Goal: Task Accomplishment & Management: Complete application form

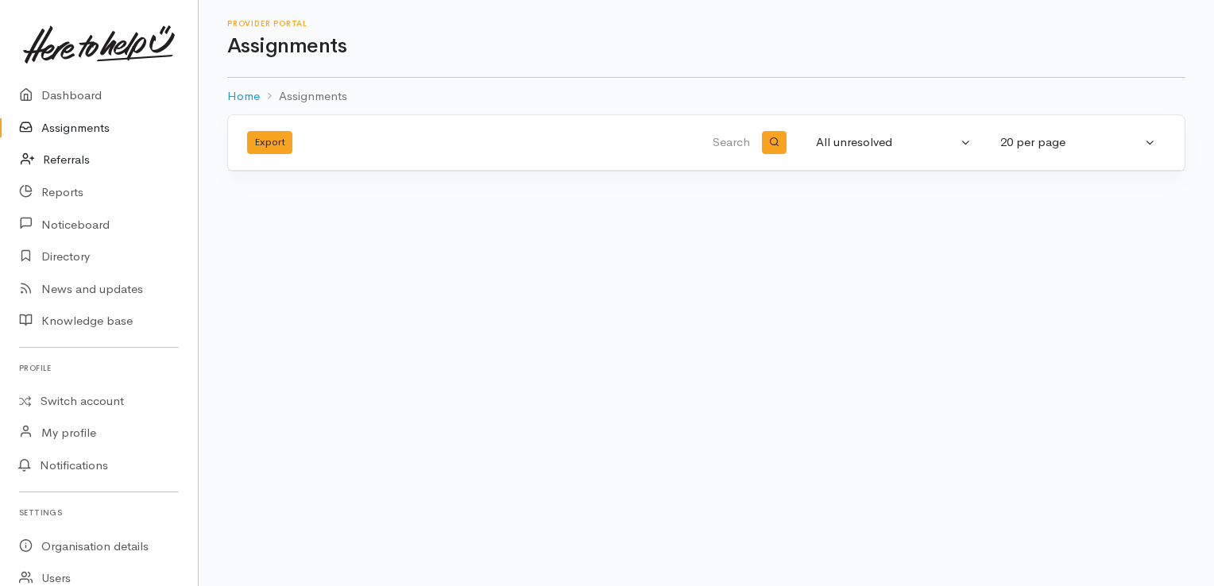
click at [75, 158] on link "Referrals" at bounding box center [99, 160] width 198 height 33
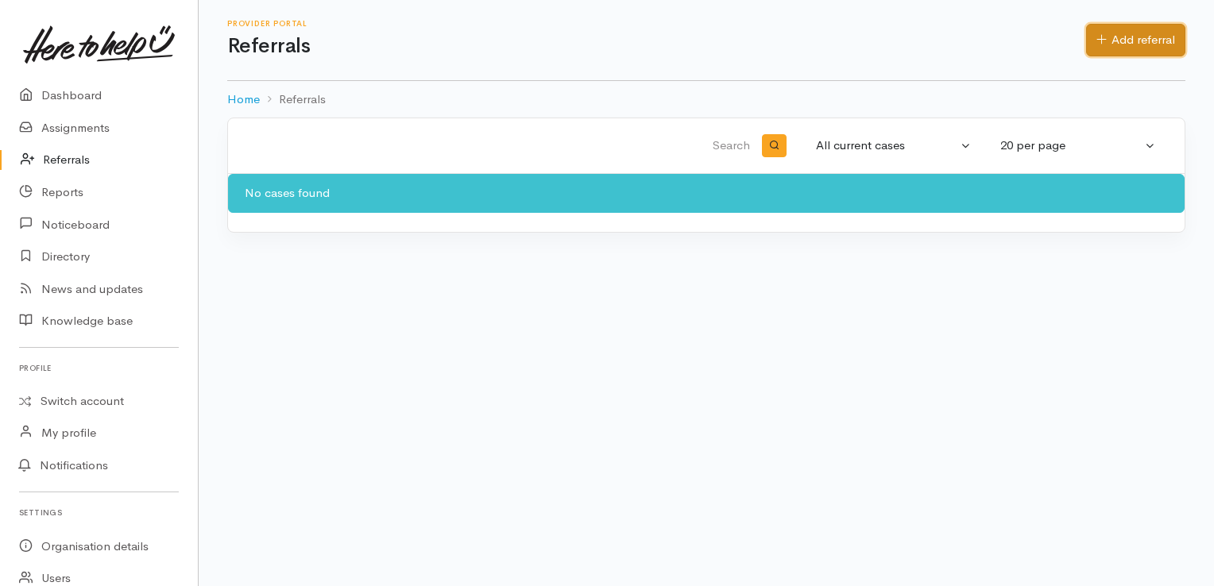
click at [1134, 30] on link "Add referral" at bounding box center [1135, 40] width 99 height 33
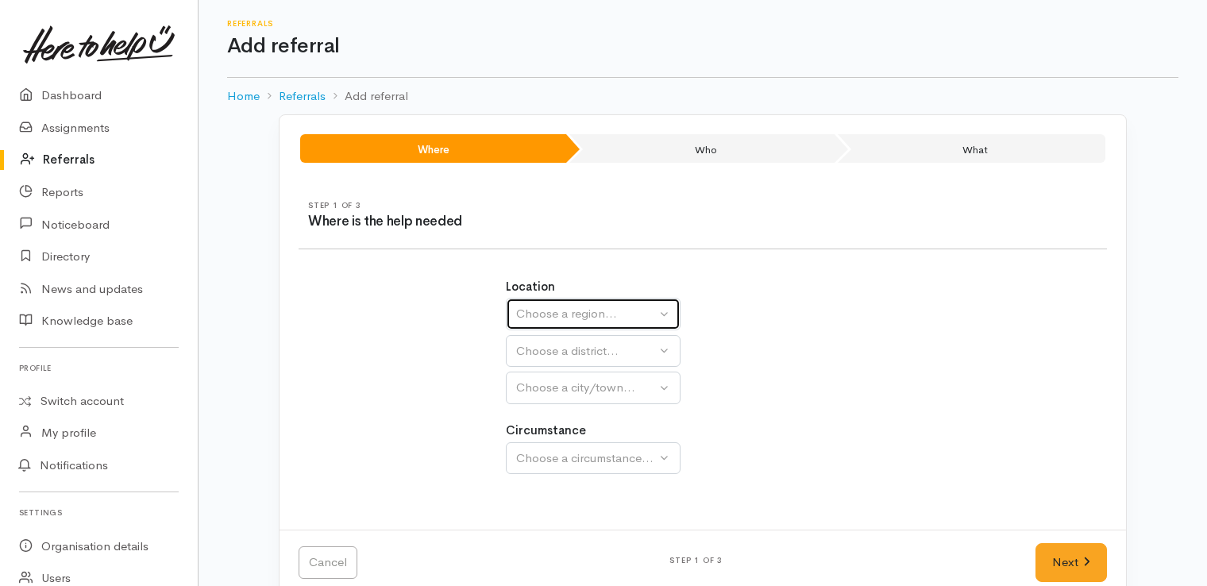
click at [621, 316] on div "Choose a region..." at bounding box center [586, 314] width 140 height 18
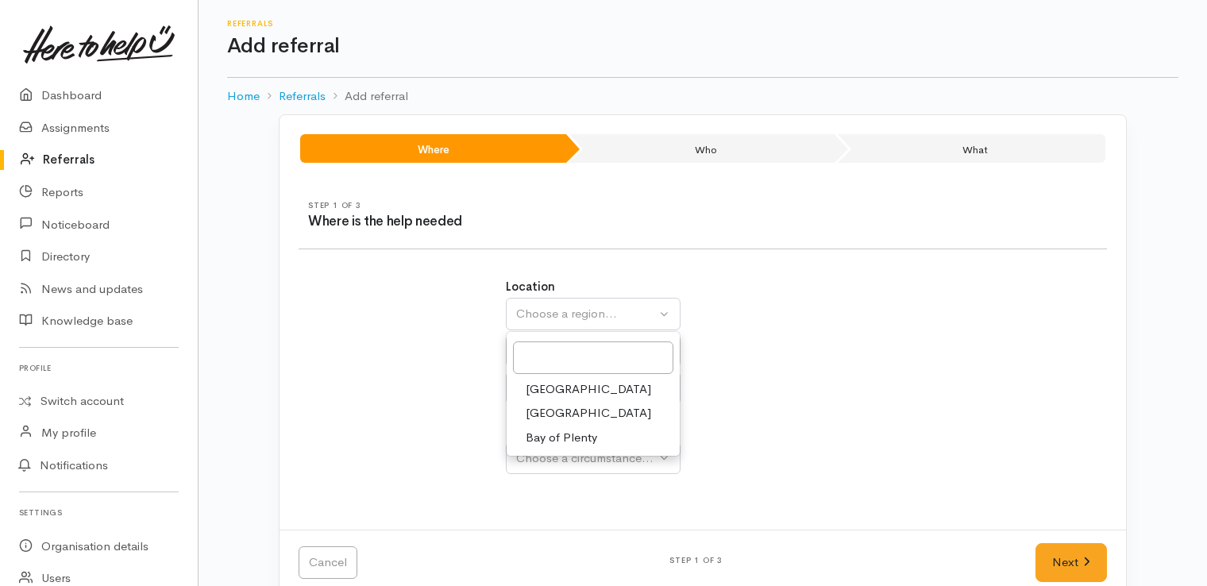
click at [576, 440] on span "Bay of Plenty" at bounding box center [561, 438] width 71 height 18
select select "4"
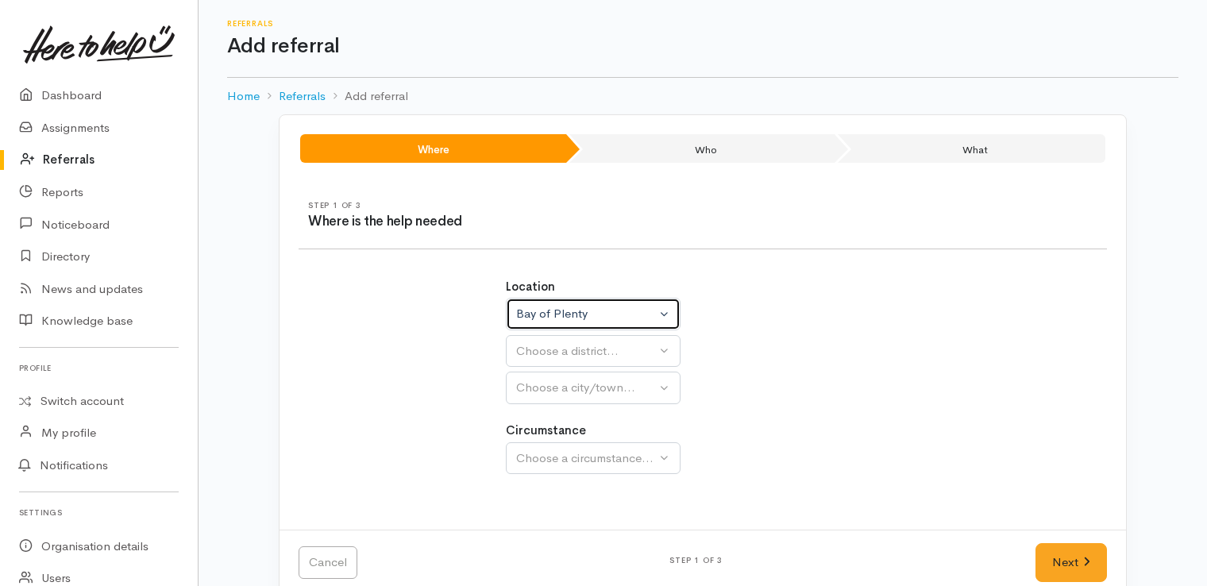
select select
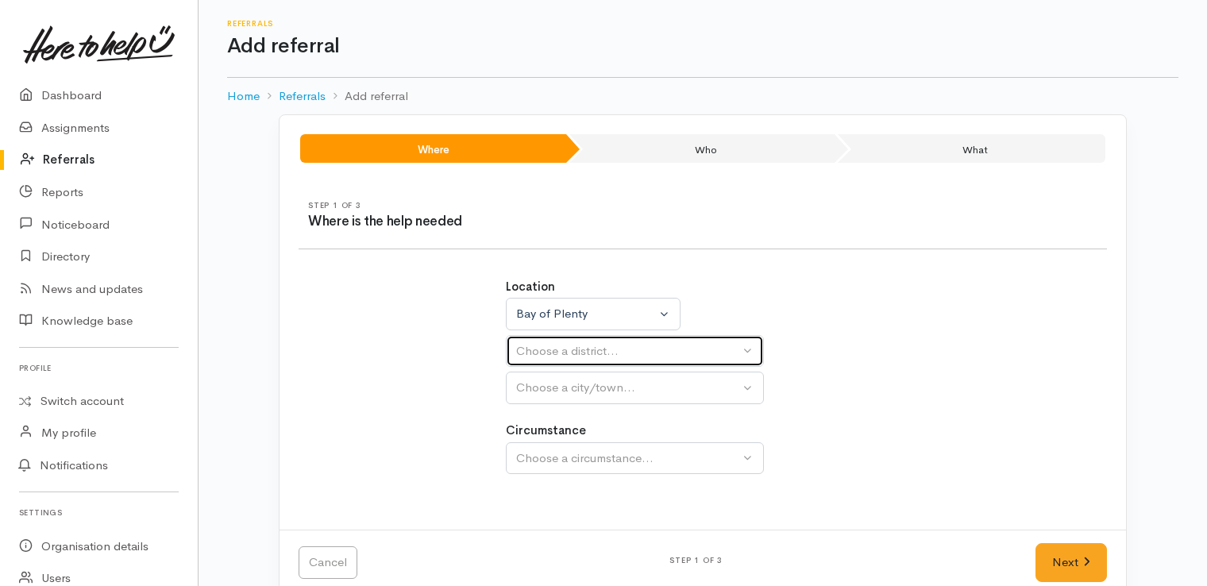
click at [635, 346] on div "Choose a district..." at bounding box center [627, 351] width 223 height 18
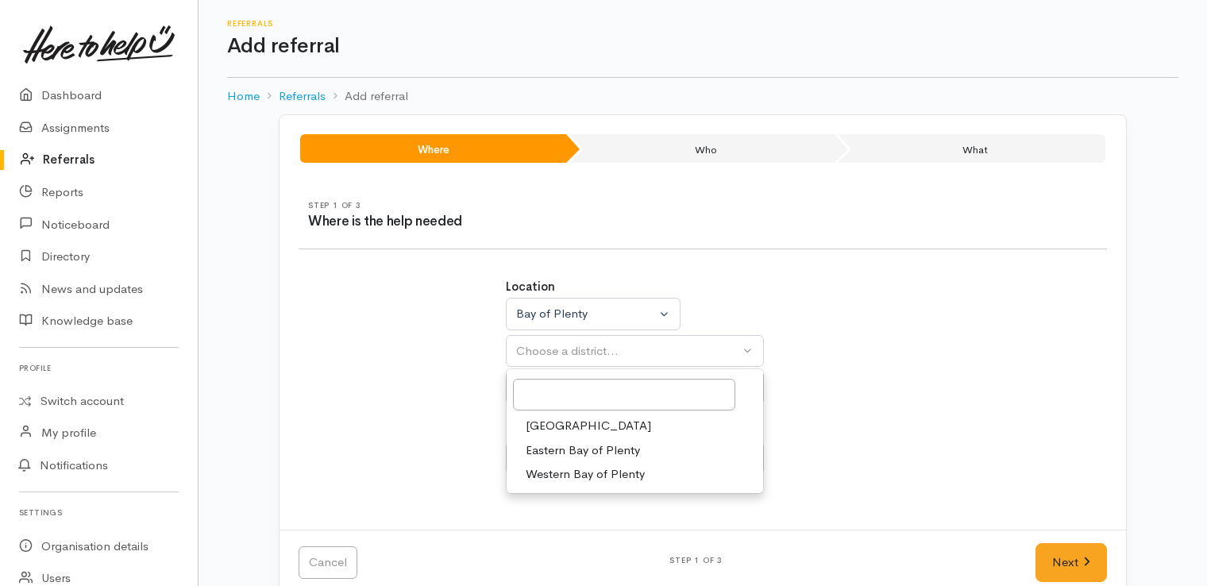
click at [601, 434] on link "Tauranga" at bounding box center [635, 426] width 257 height 25
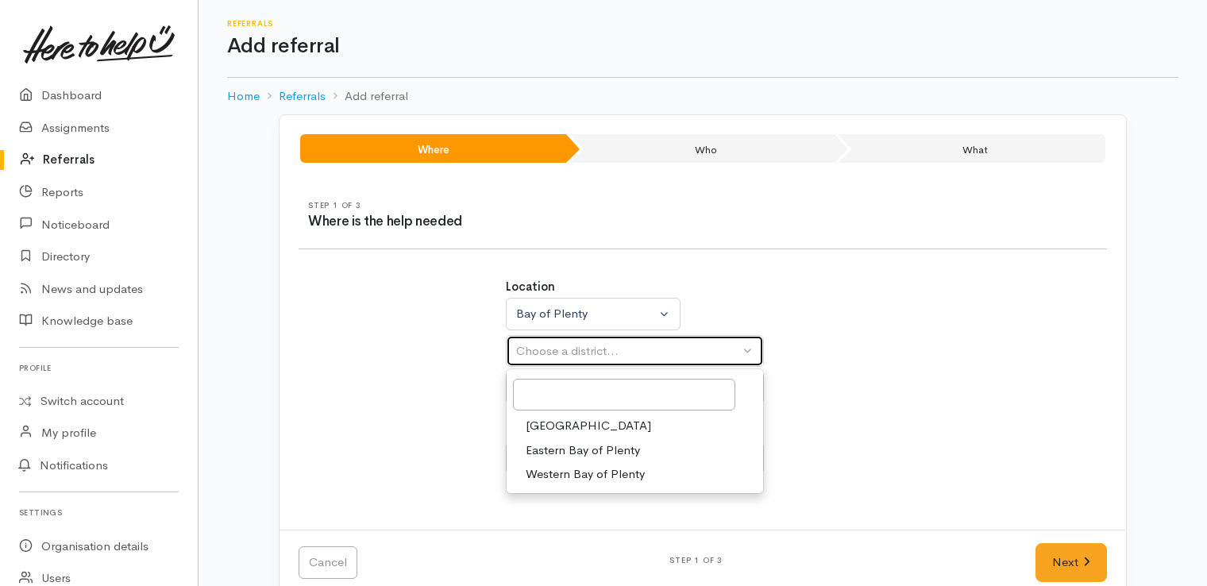
select select "6"
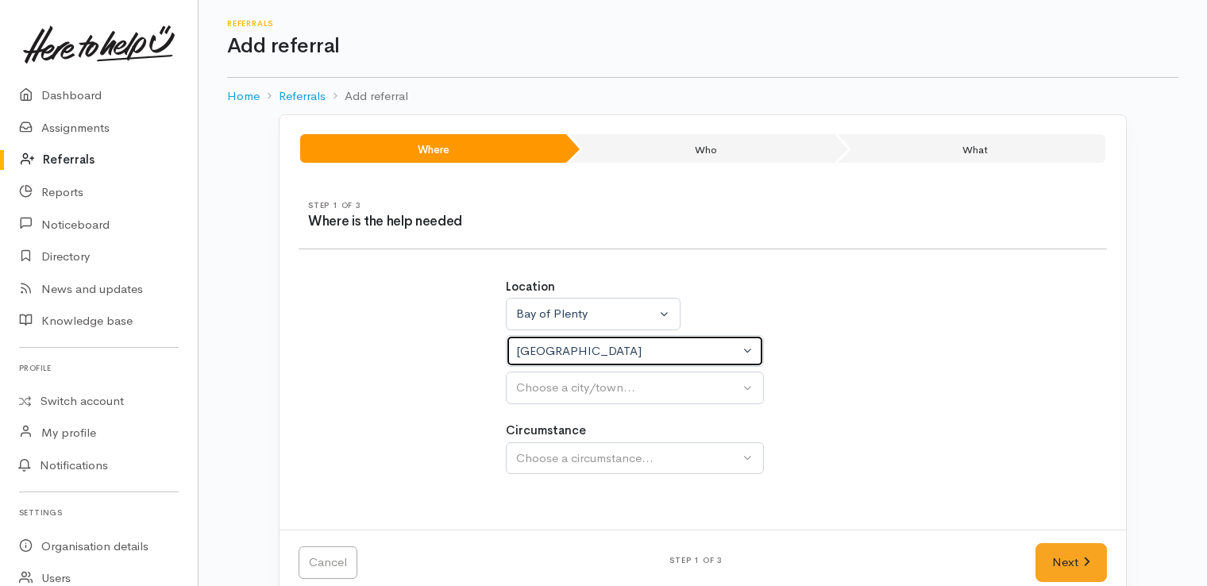
select select
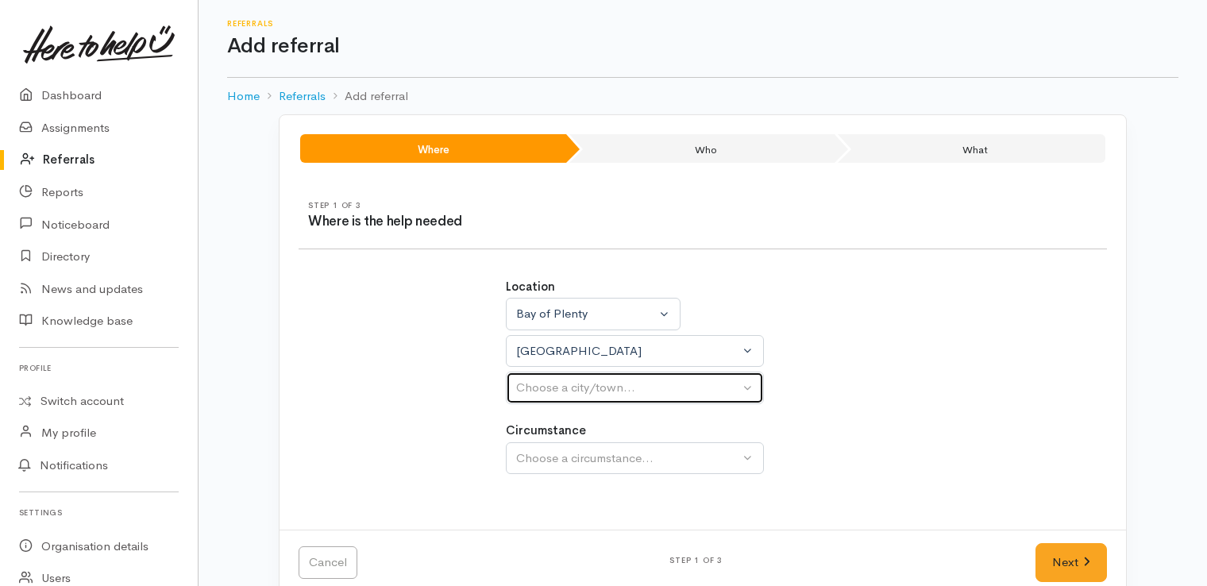
click at [635, 385] on div "Choose a city/town..." at bounding box center [627, 388] width 223 height 18
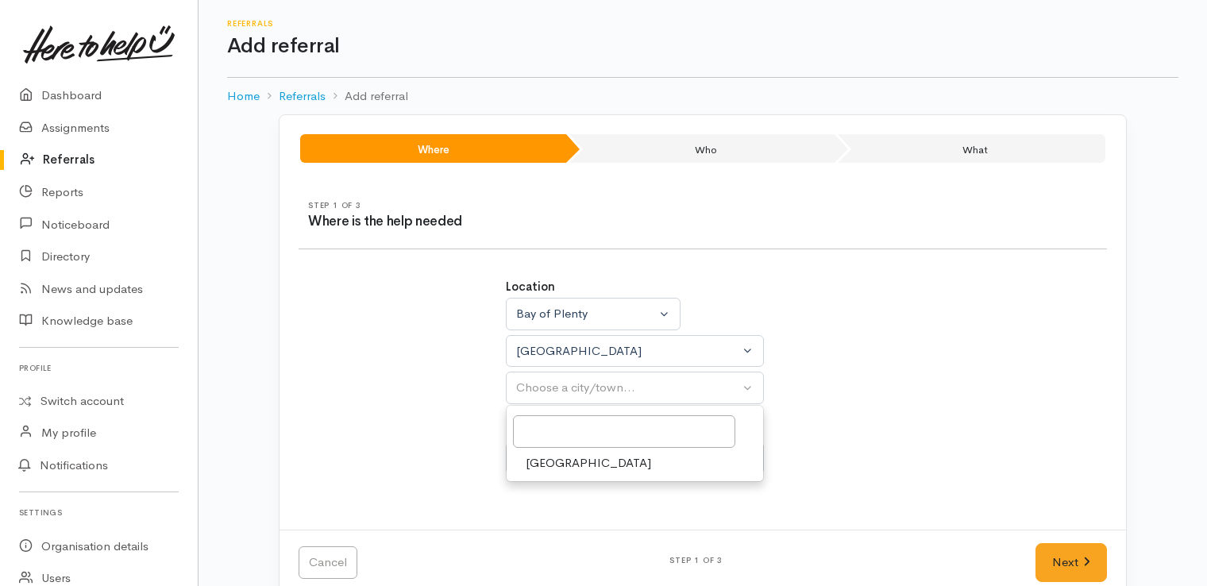
click at [598, 459] on link "Tauranga" at bounding box center [635, 463] width 257 height 25
select select "4"
click at [642, 450] on div "Choose a circumstance..." at bounding box center [627, 459] width 223 height 18
click at [614, 532] on link "Community" at bounding box center [635, 533] width 257 height 25
select select "2"
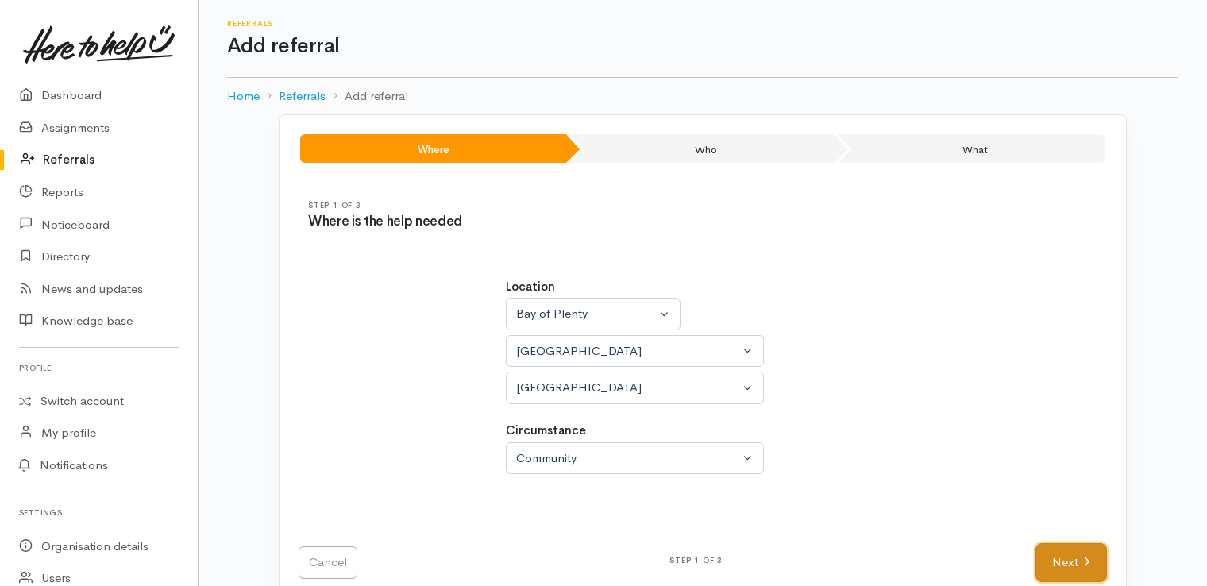
click at [1086, 564] on icon at bounding box center [1087, 562] width 6 height 9
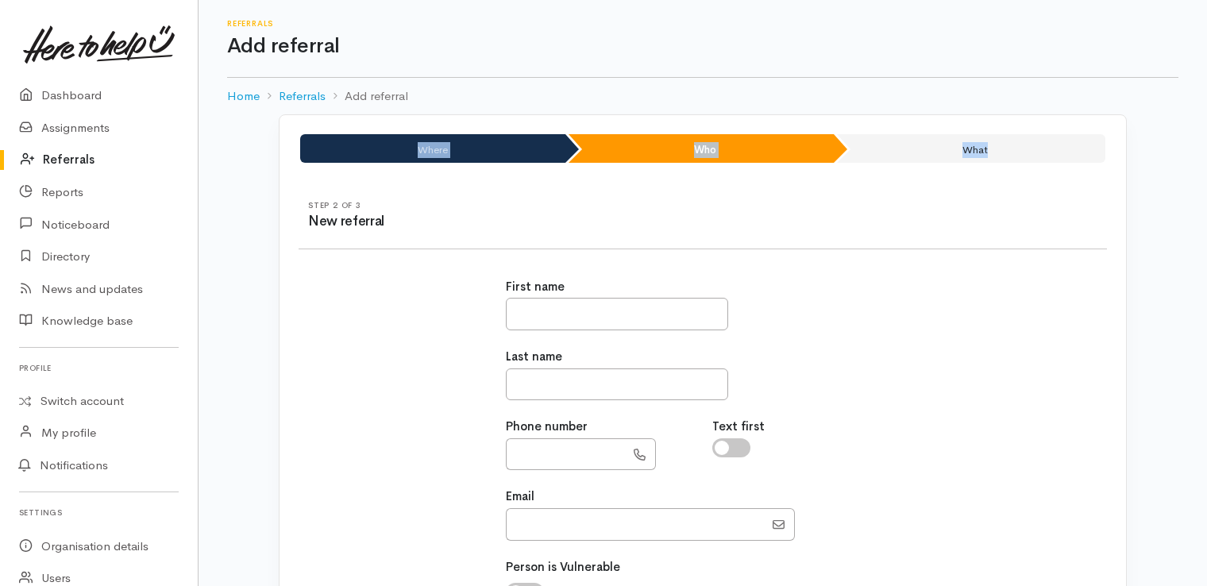
drag, startPoint x: 1207, startPoint y: 105, endPoint x: 1216, endPoint y: 168, distance: 64.3
click at [1207, 168] on html "Support Your 'Here to help u' liaison Your contact within the 'Here to help u' …" at bounding box center [603, 293] width 1207 height 586
click at [712, 311] on input "text" at bounding box center [617, 314] width 222 height 33
type input "********"
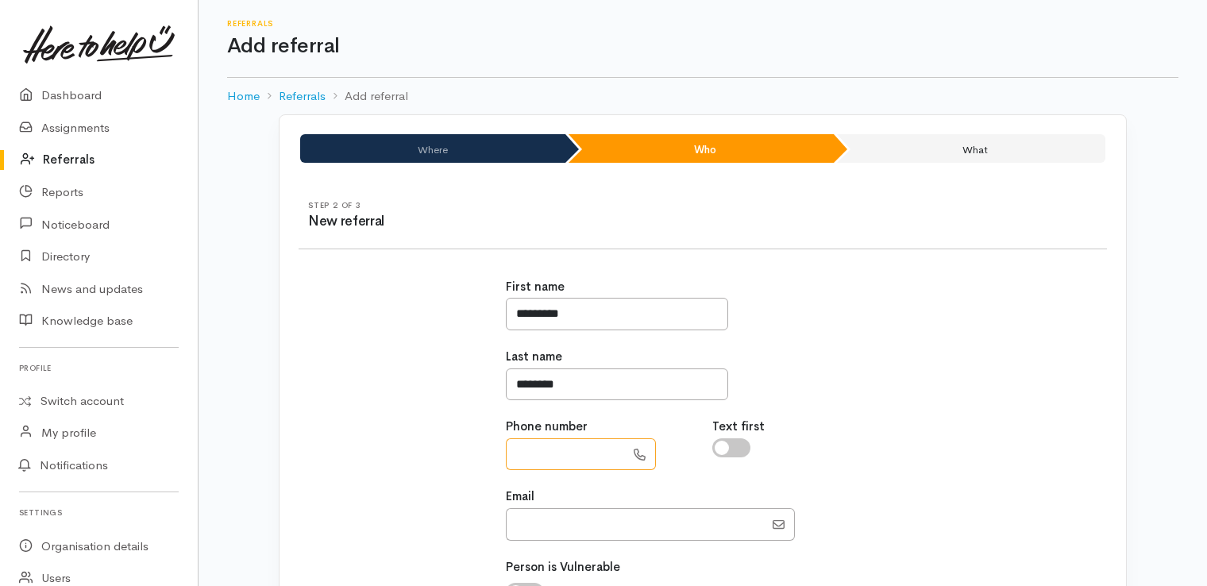
click at [540, 459] on input "text" at bounding box center [565, 454] width 119 height 33
type input "**********"
click at [660, 526] on input "Email" at bounding box center [635, 524] width 258 height 33
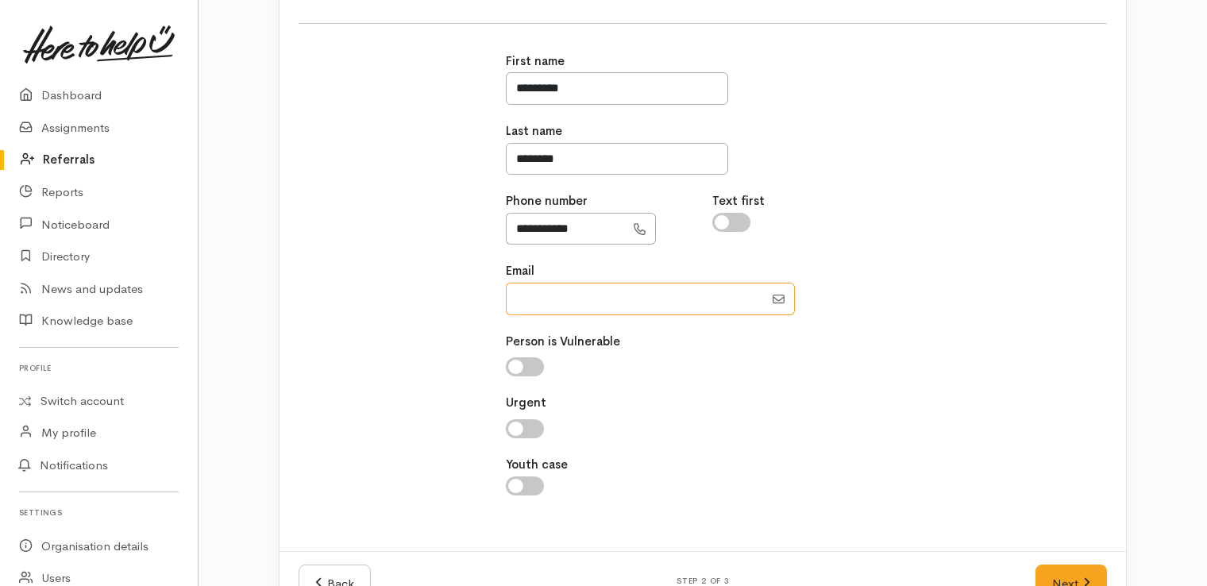
scroll to position [225, 0]
click at [554, 290] on input "Email" at bounding box center [635, 300] width 258 height 33
paste input "giuli.emanuele@gmail.com"
type input "giuli.emanuele@gmail.com"
click at [526, 361] on input "checkbox" at bounding box center [525, 367] width 38 height 19
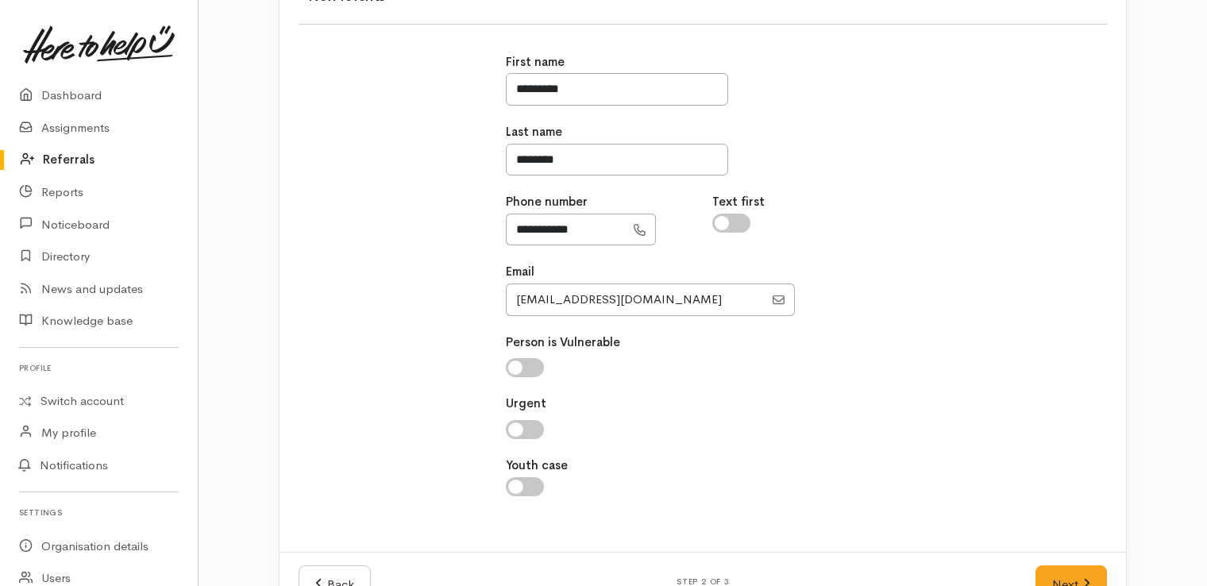
checkbox input "true"
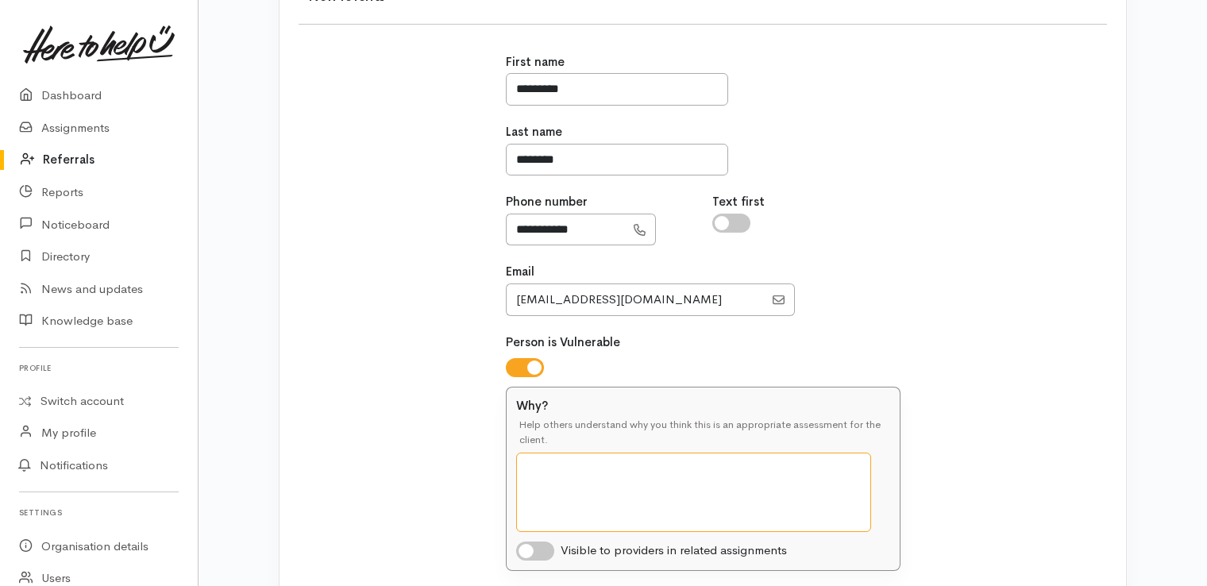
click at [575, 494] on textarea "Why?" at bounding box center [693, 492] width 355 height 79
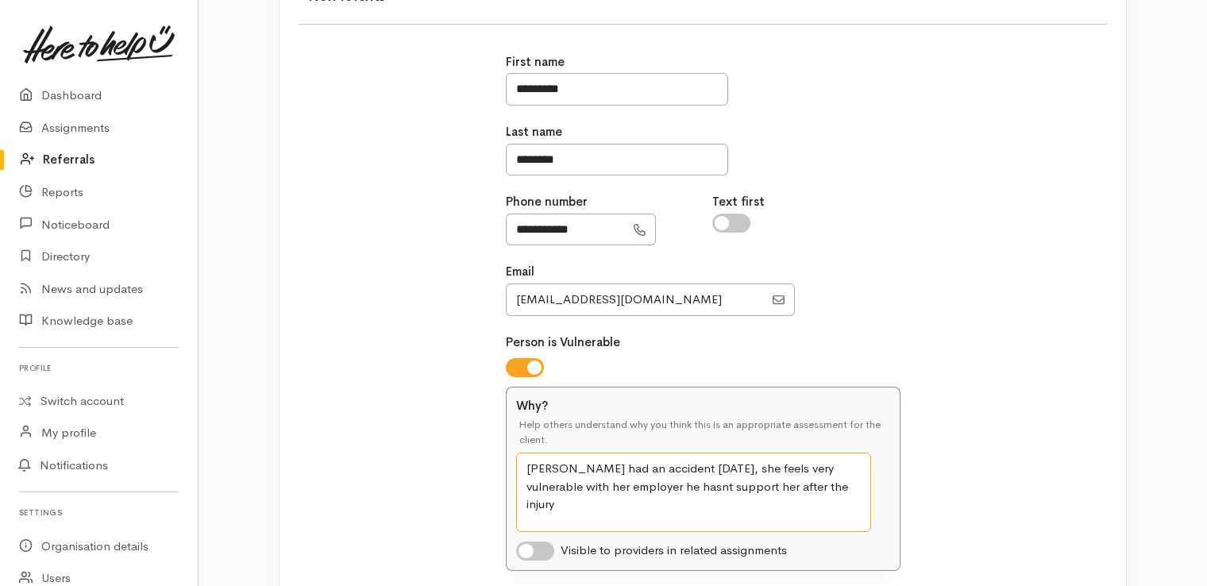
type textarea "Giuliana had an accident 4 month ago, she feels very vulnerable with her employ…"
click at [543, 548] on input "checkbox" at bounding box center [535, 551] width 38 height 19
checkbox input "true"
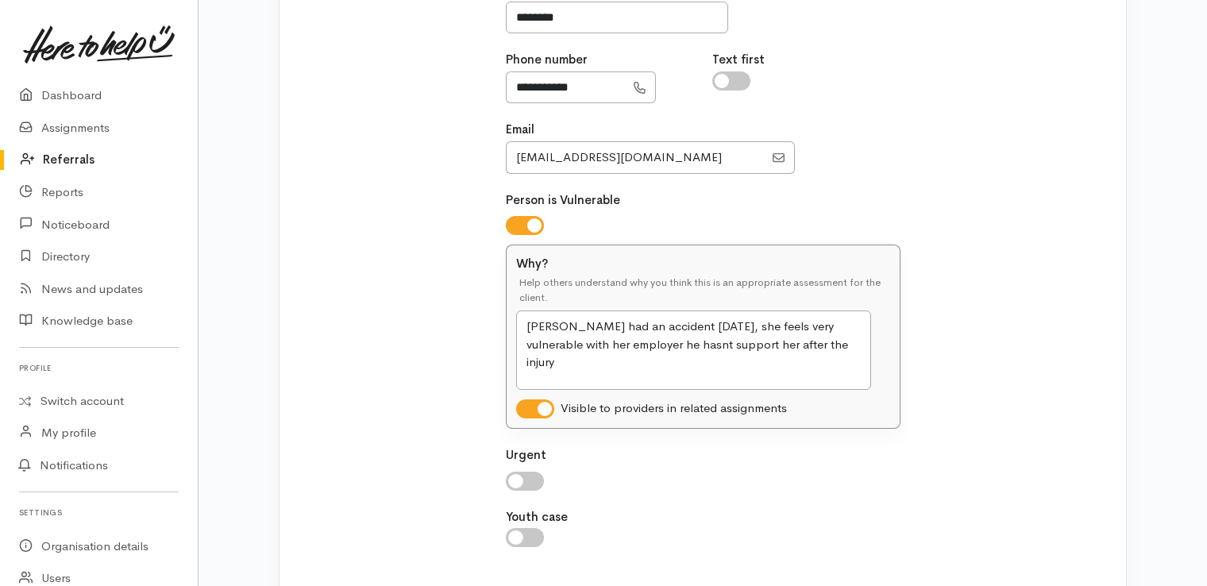
scroll to position [465, 0]
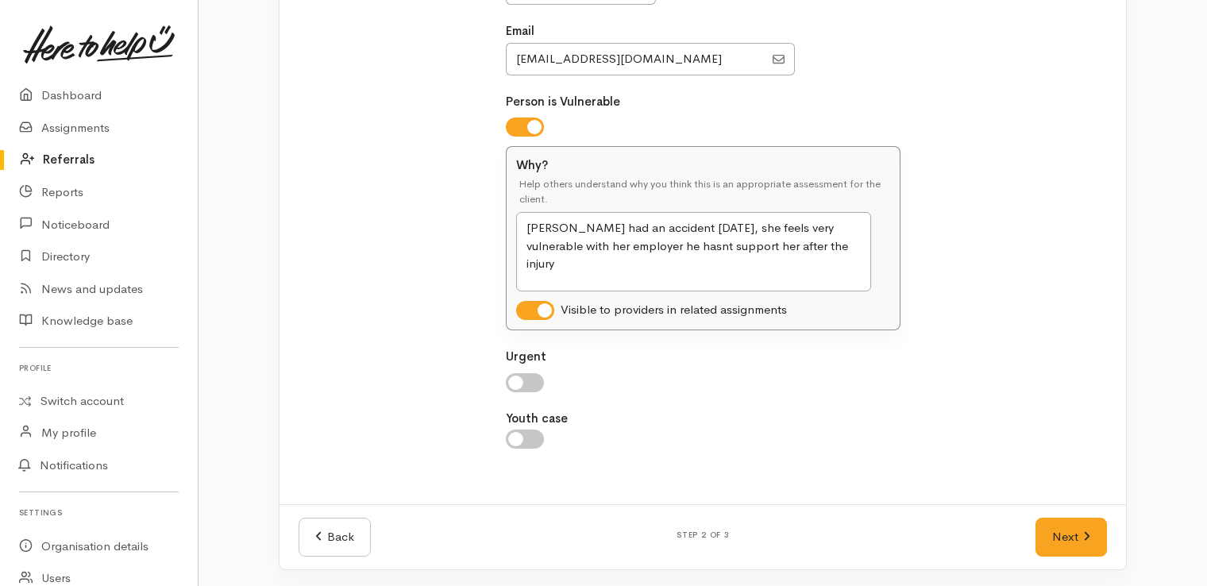
click at [537, 373] on div at bounding box center [703, 382] width 395 height 19
click at [531, 389] on input "checkbox" at bounding box center [525, 382] width 38 height 19
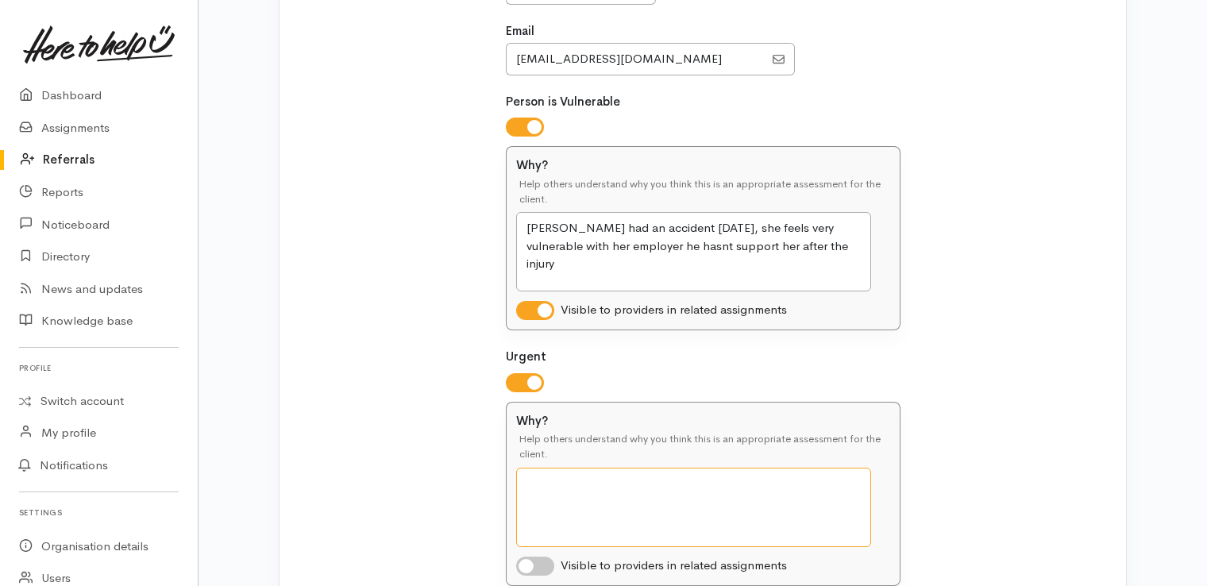
click at [749, 489] on textarea "Why?" at bounding box center [693, 507] width 355 height 79
click at [518, 379] on input "checkbox" at bounding box center [525, 382] width 38 height 19
checkbox input "false"
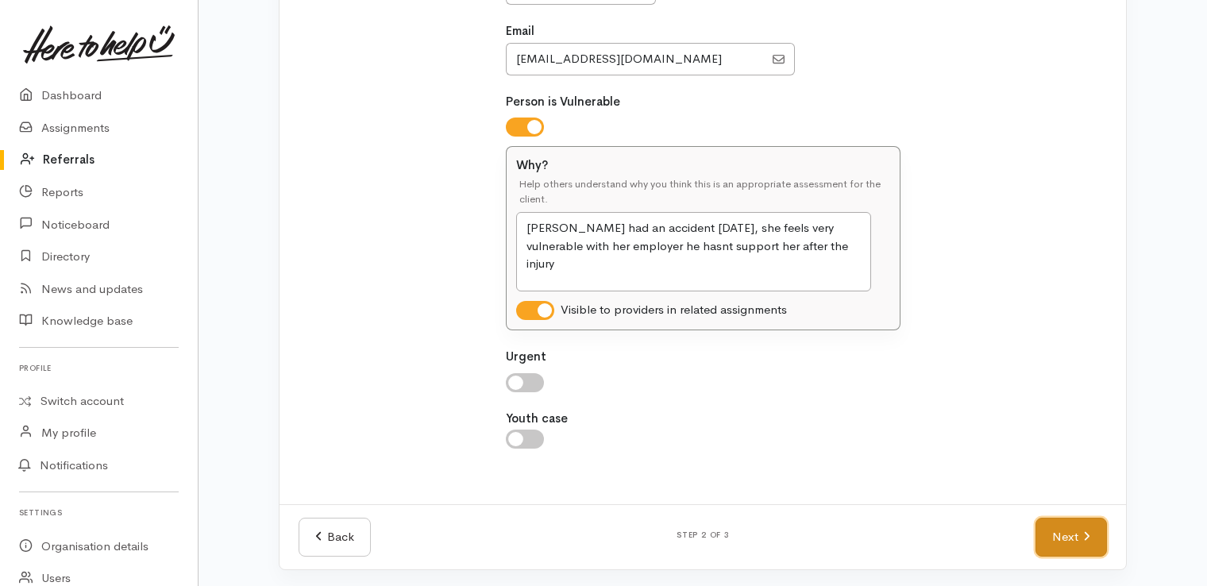
click at [1084, 539] on icon at bounding box center [1086, 537] width 7 height 12
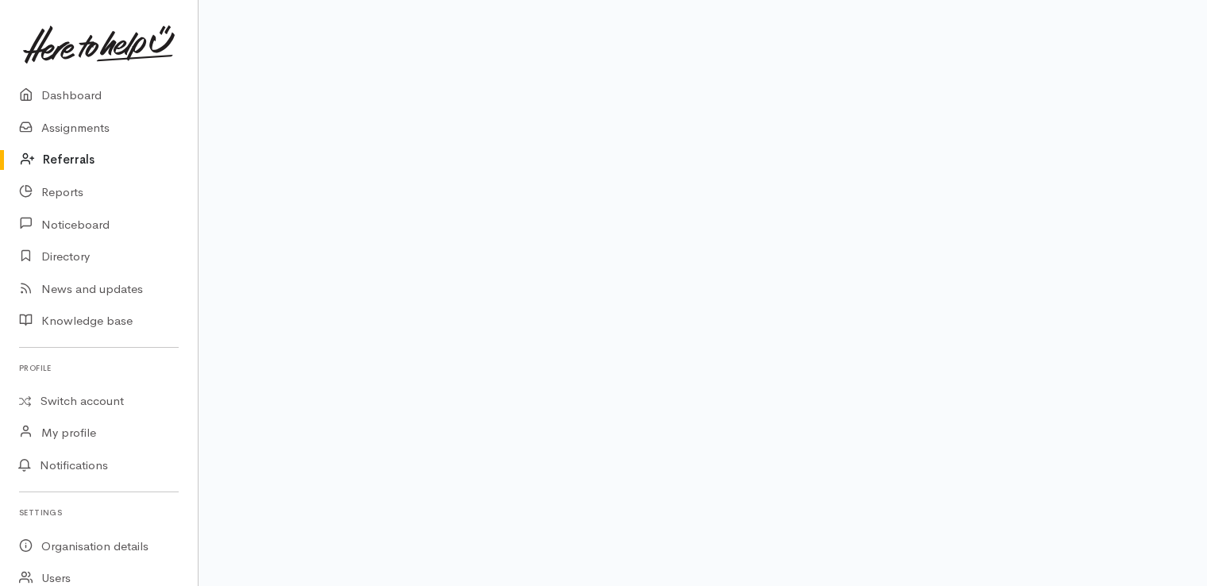
scroll to position [245, 0]
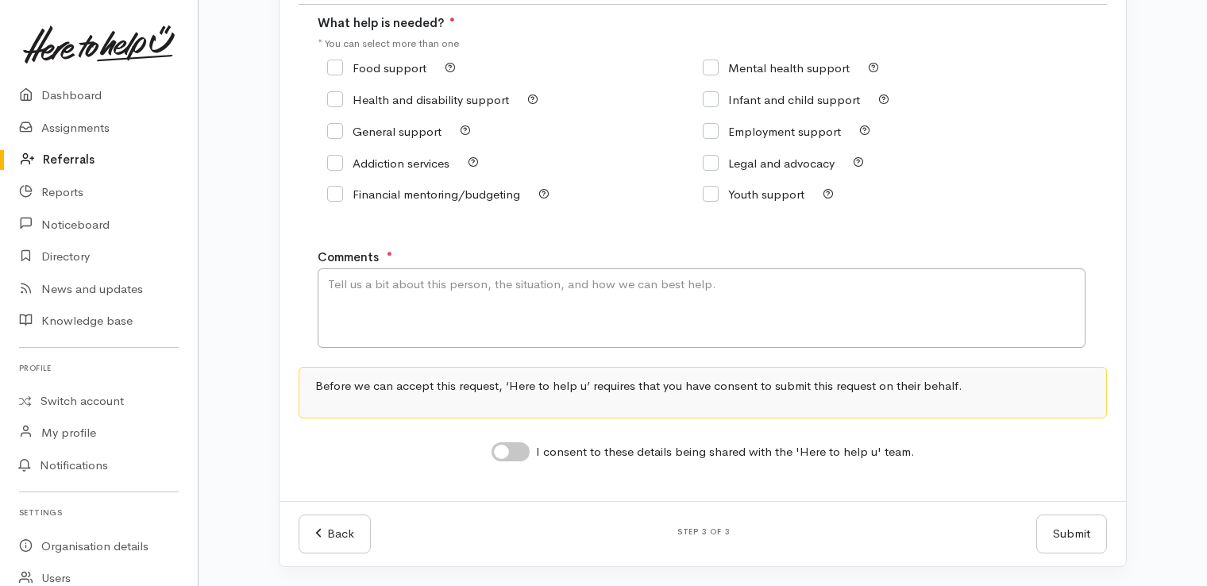
click at [337, 64] on input "Food support" at bounding box center [376, 68] width 99 height 12
checkbox input "true"
click at [712, 132] on input "Employment support" at bounding box center [772, 132] width 138 height 12
checkbox input "true"
click at [703, 158] on input "Legal and advocacy" at bounding box center [769, 163] width 132 height 12
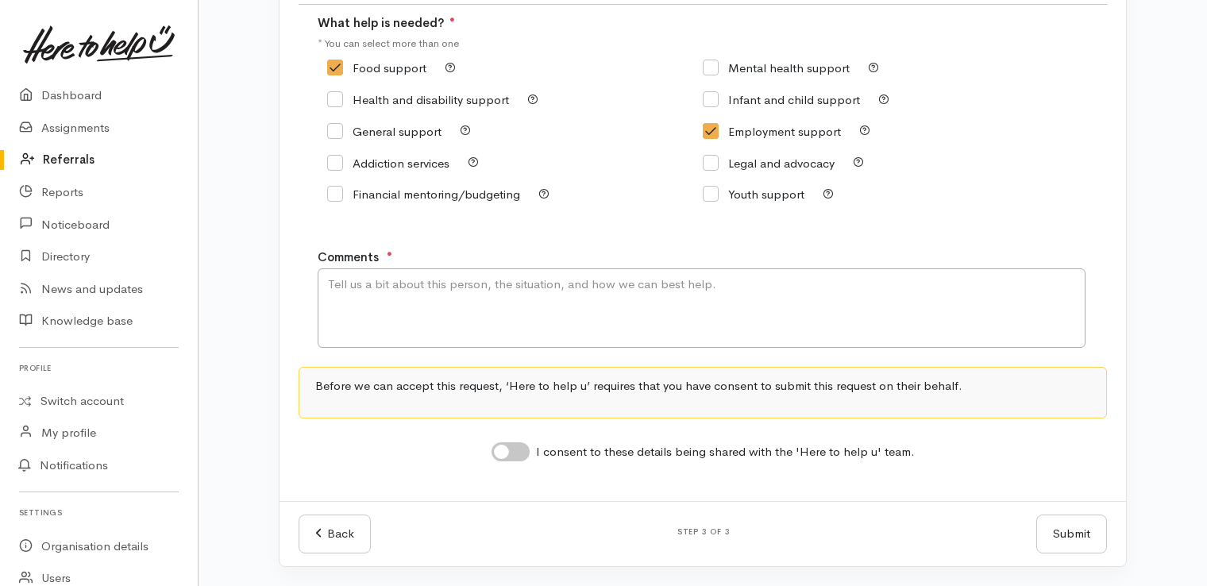
checkbox input "true"
click at [452, 304] on textarea "Comments" at bounding box center [702, 307] width 768 height 79
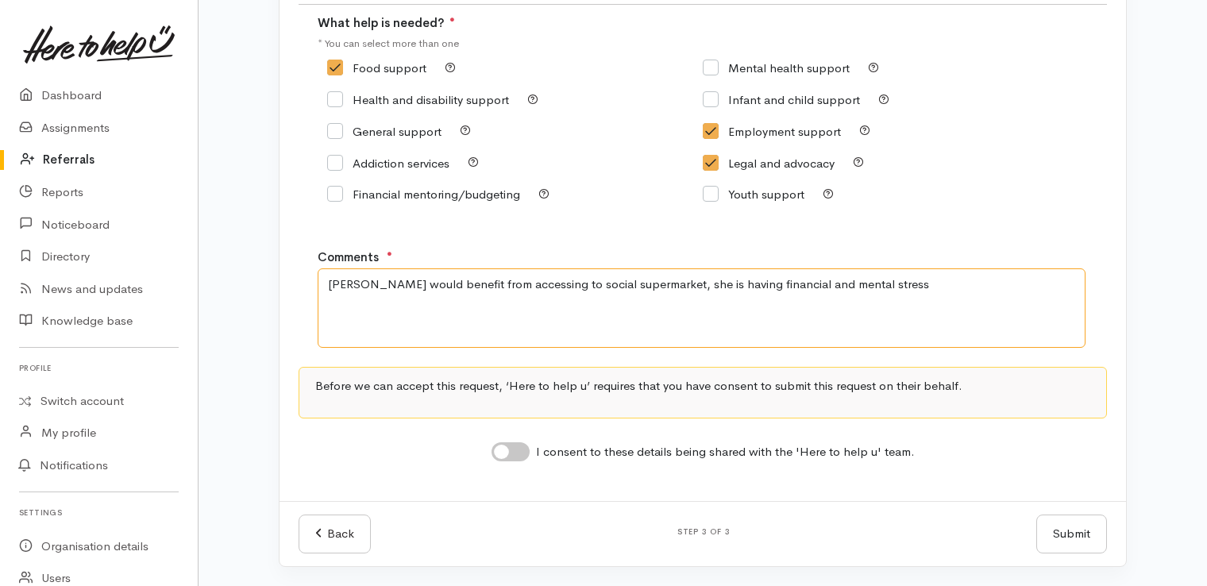
click at [894, 297] on textarea "Giuliana would benefit from accessing to social supermarket, she is having fina…" at bounding box center [702, 307] width 768 height 79
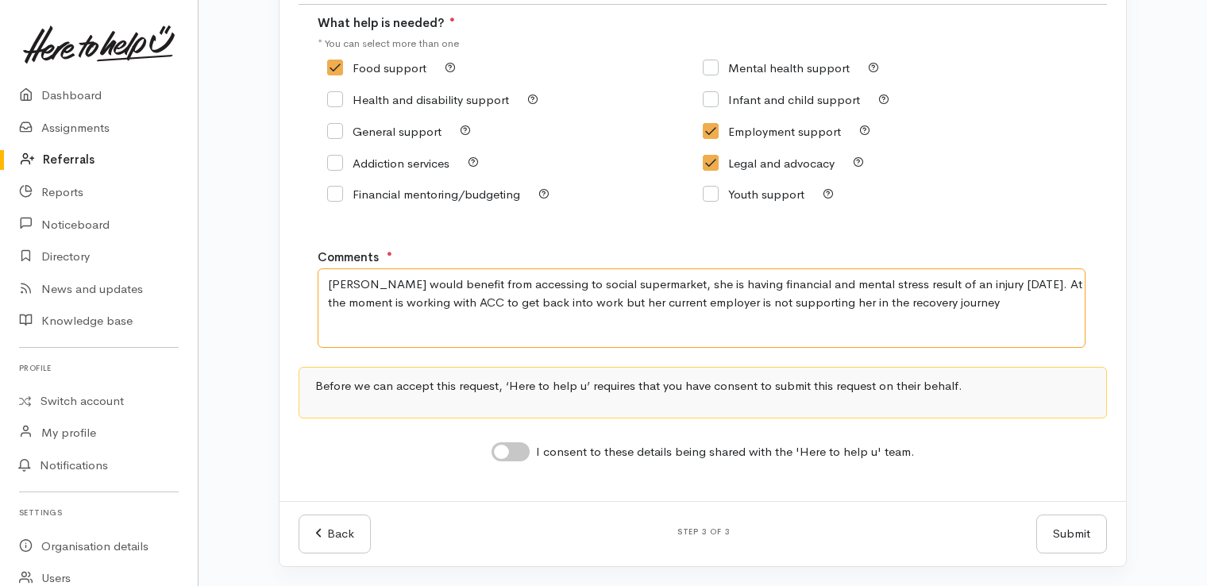
type textarea "Giuliana would benefit from accessing to social supermarket, she is having fina…"
click at [512, 446] on input "I consent to these details being shared with the 'Here to help u' team." at bounding box center [511, 451] width 38 height 19
checkbox input "true"
click at [1049, 548] on button "Submit" at bounding box center [1072, 534] width 71 height 39
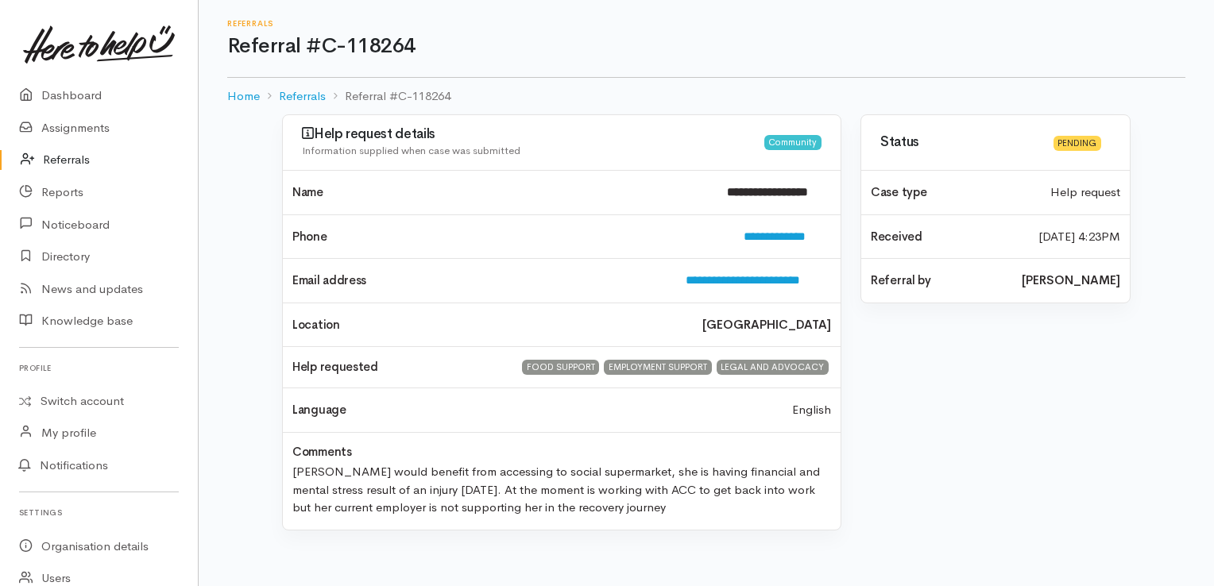
click at [1083, 519] on div "Status Pending Case type Help request Received 25 Sep 2025 4:23PM" at bounding box center [995, 331] width 289 height 434
click at [44, 98] on link "Dashboard" at bounding box center [99, 95] width 198 height 33
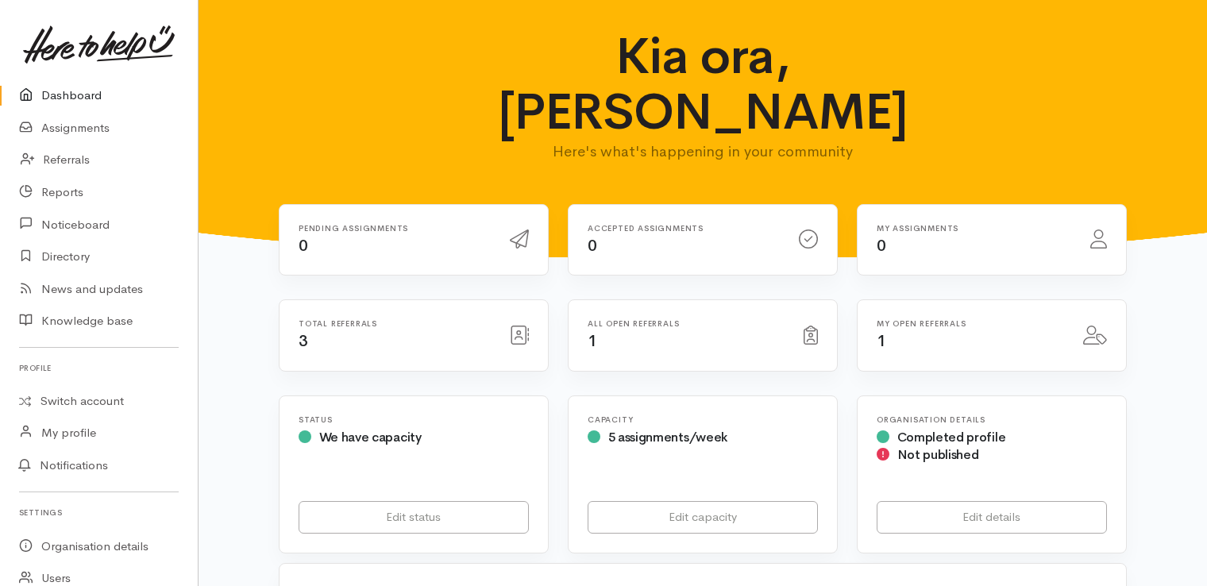
click at [78, 125] on link "Assignments" at bounding box center [99, 128] width 198 height 33
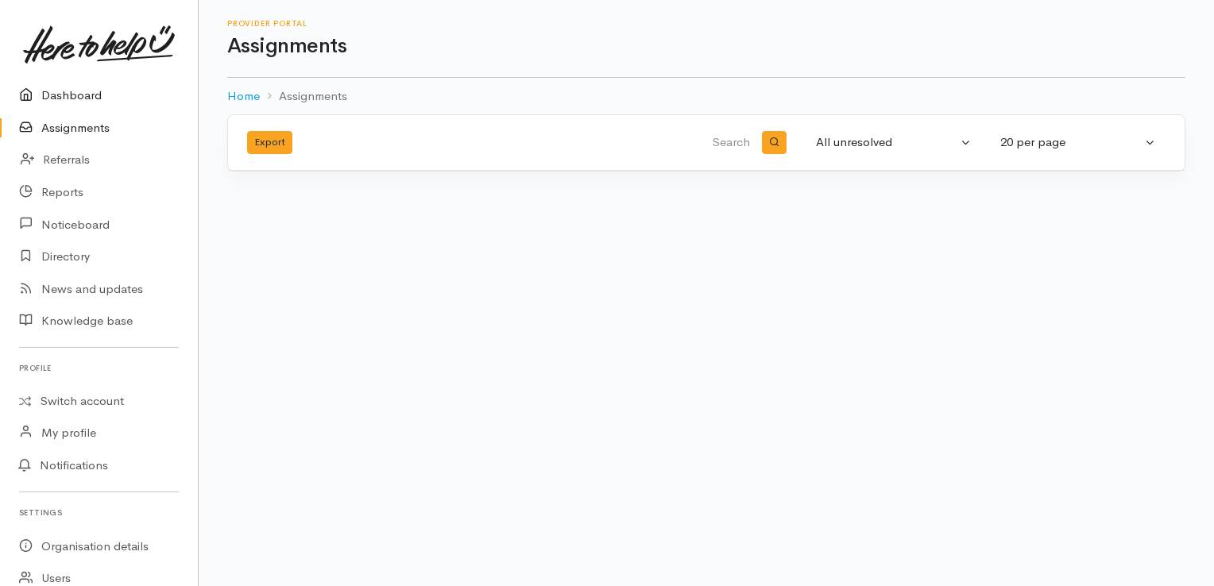
click at [92, 91] on link "Dashboard" at bounding box center [99, 95] width 198 height 33
